Goal: Task Accomplishment & Management: Manage account settings

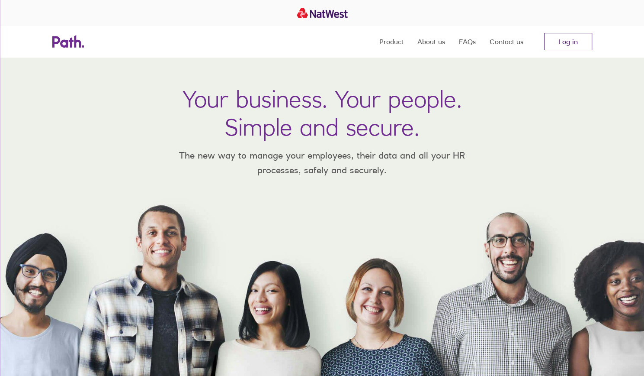
click at [568, 44] on link "Log in" at bounding box center [568, 41] width 48 height 17
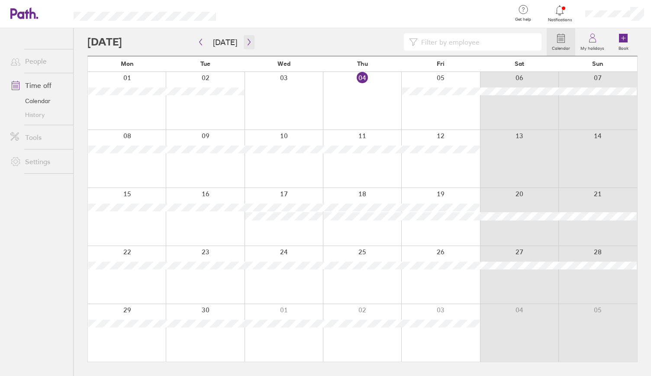
click at [246, 41] on icon "button" at bounding box center [249, 42] width 6 height 7
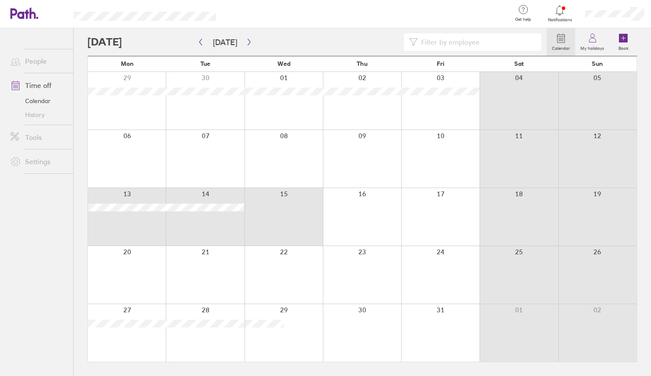
drag, startPoint x: 111, startPoint y: 231, endPoint x: 279, endPoint y: 199, distance: 170.9
click at [279, 199] on div at bounding box center [362, 217] width 549 height 58
click at [480, 209] on div at bounding box center [519, 217] width 78 height 58
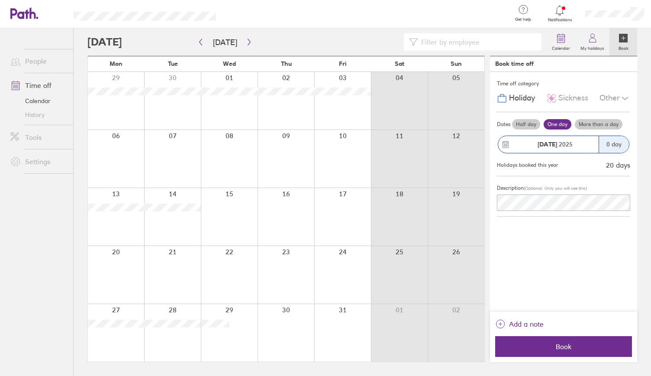
click at [122, 278] on div at bounding box center [116, 275] width 56 height 58
click at [139, 267] on div at bounding box center [116, 275] width 56 height 58
click at [201, 43] on icon "button" at bounding box center [200, 42] width 6 height 7
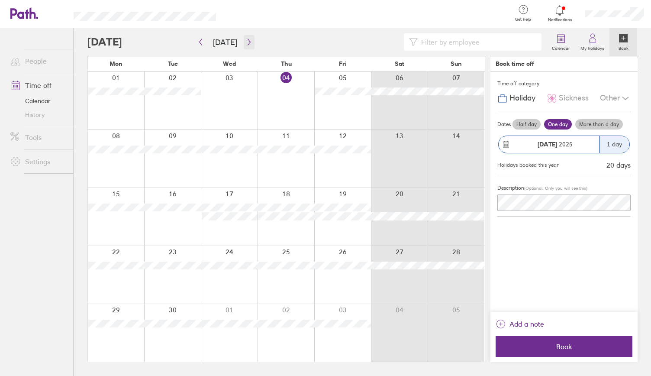
click at [247, 45] on button "button" at bounding box center [249, 42] width 11 height 14
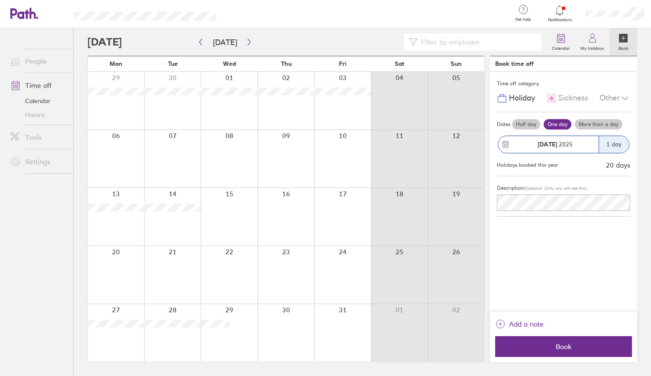
click at [619, 39] on icon at bounding box center [623, 38] width 9 height 9
click at [623, 40] on icon at bounding box center [623, 38] width 9 height 9
click at [558, 105] on div "Sickness" at bounding box center [567, 98] width 42 height 16
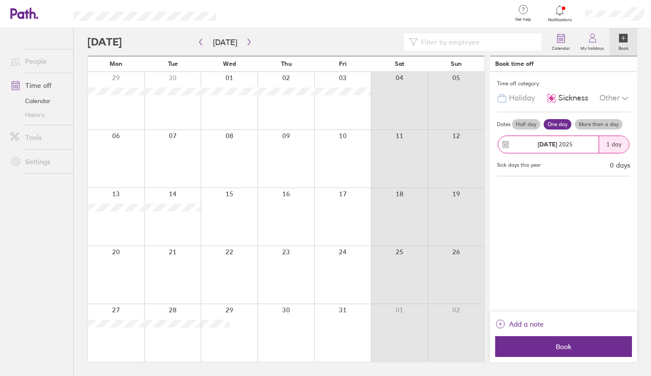
click at [520, 96] on span "Holiday" at bounding box center [522, 97] width 26 height 9
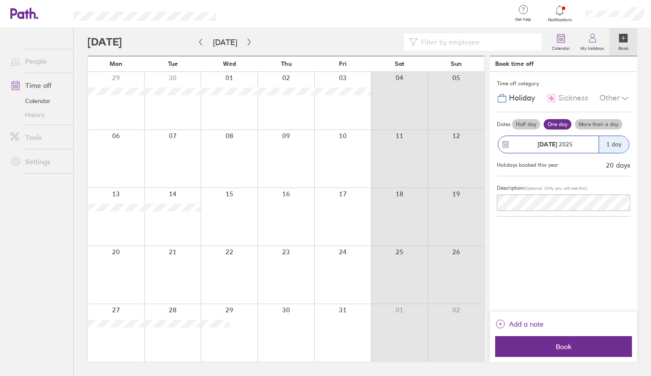
click at [557, 95] on div "Sickness" at bounding box center [567, 98] width 42 height 16
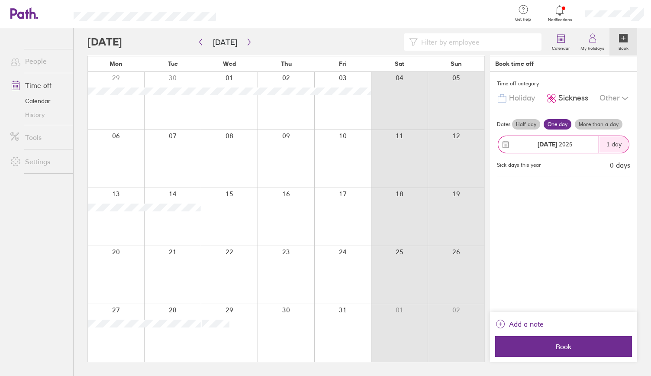
click at [618, 96] on div "Other" at bounding box center [614, 98] width 31 height 16
